Goal: Communication & Community: Participate in discussion

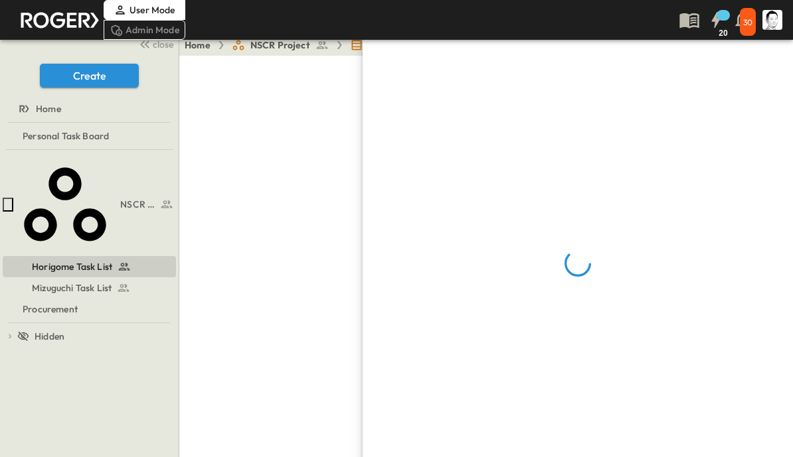
click at [163, 51] on button "close" at bounding box center [154, 44] width 42 height 19
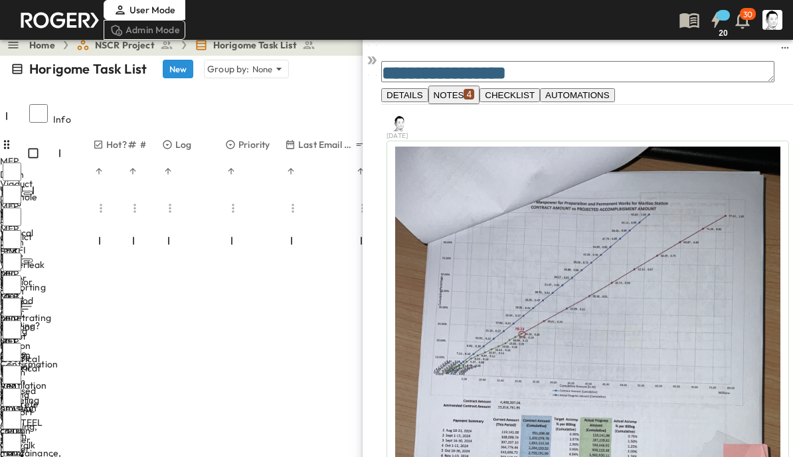
click at [375, 64] on icon at bounding box center [373, 60] width 5 height 8
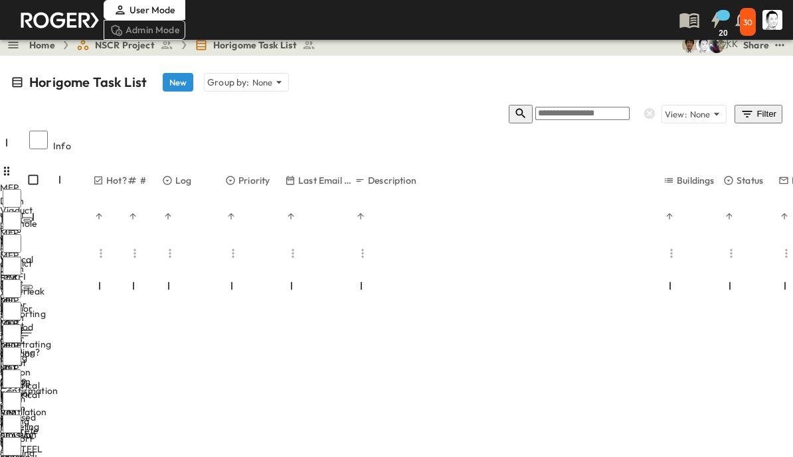
click at [527, 107] on icon "button" at bounding box center [520, 113] width 13 height 13
click at [577, 108] on input "text" at bounding box center [581, 114] width 94 height 13
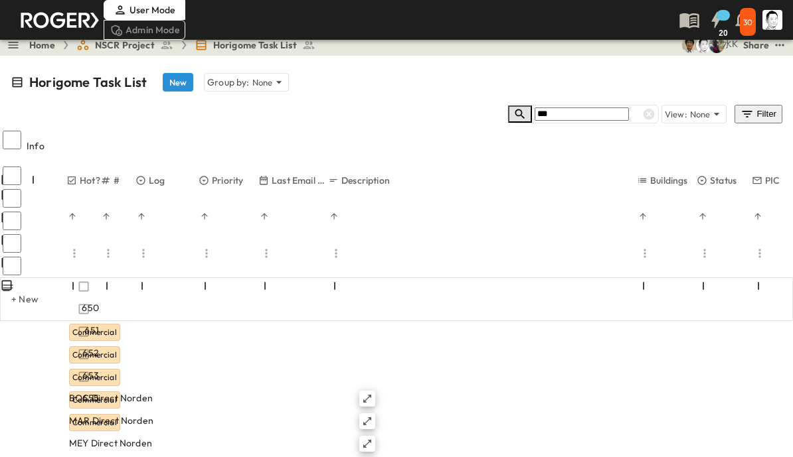
type input "***"
click at [375, 391] on div at bounding box center [367, 399] width 16 height 16
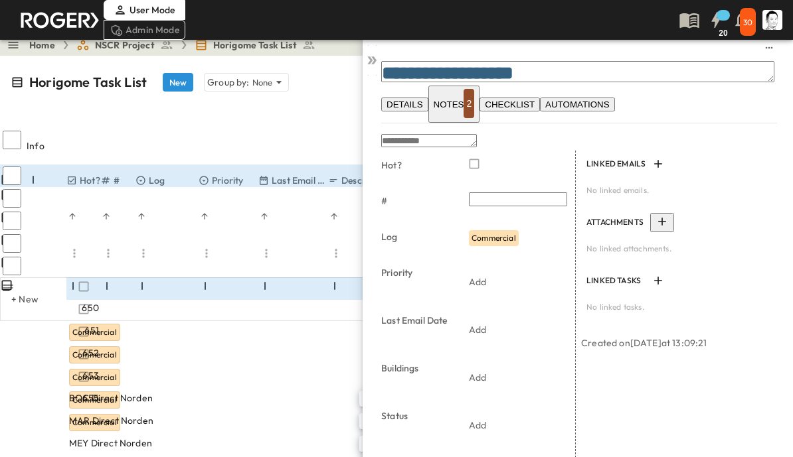
click at [474, 95] on div "2" at bounding box center [468, 103] width 11 height 29
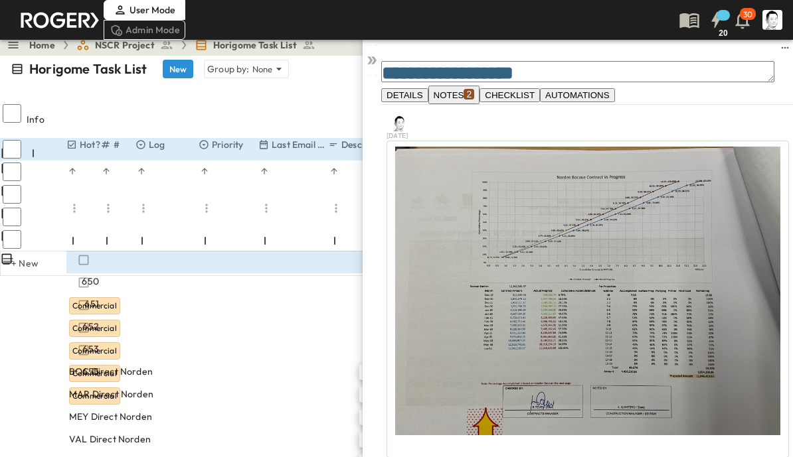
scroll to position [340, 0]
